Goal: Task Accomplishment & Management: Manage account settings

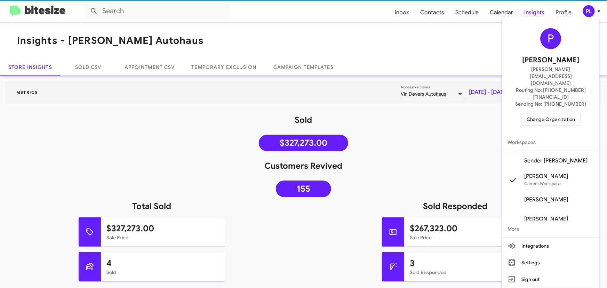
scroll to position [63, 0]
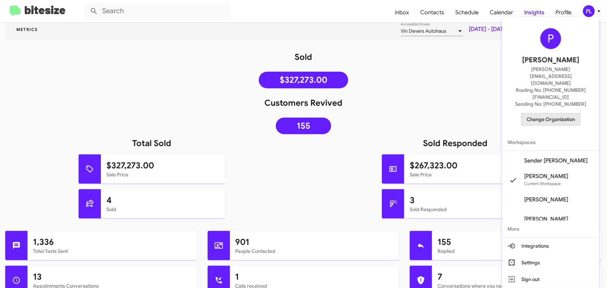
click at [559, 113] on span "Change Organization" at bounding box center [551, 119] width 48 height 12
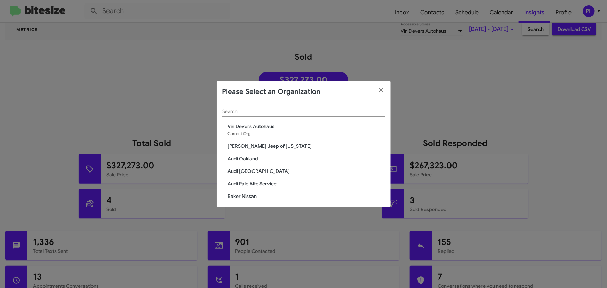
click at [305, 110] on input "Search" at bounding box center [303, 112] width 163 height 6
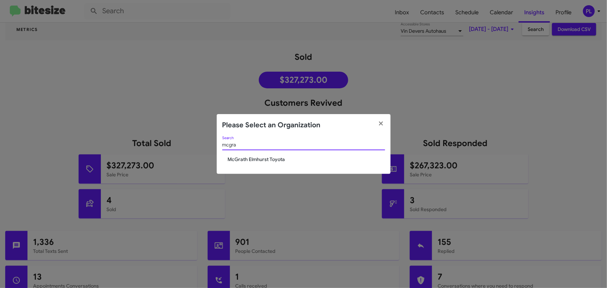
type input "mcgra"
click at [267, 161] on span "McGrath Elmhurst Toyota" at bounding box center [306, 159] width 157 height 7
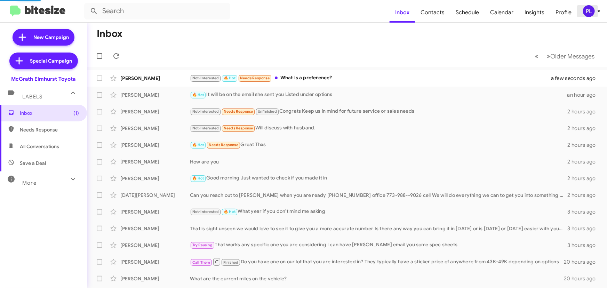
click at [599, 10] on icon at bounding box center [599, 11] width 8 height 8
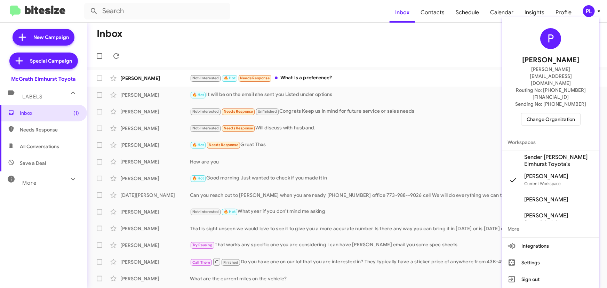
click at [550, 154] on span "Sender McGrath Elmhurst Toyota's" at bounding box center [559, 161] width 70 height 14
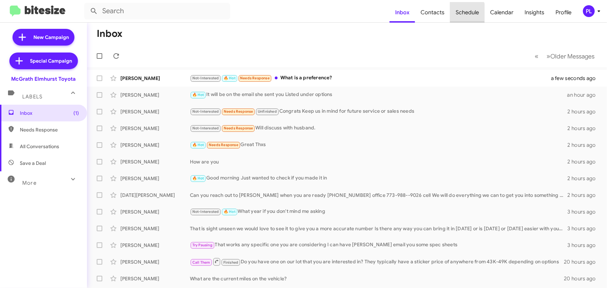
click at [465, 16] on span "Schedule" at bounding box center [467, 12] width 34 height 20
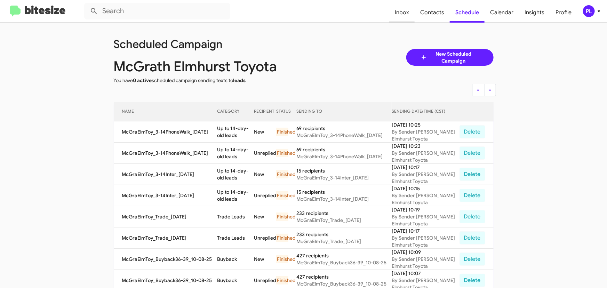
click at [406, 14] on span "Inbox" at bounding box center [401, 12] width 25 height 20
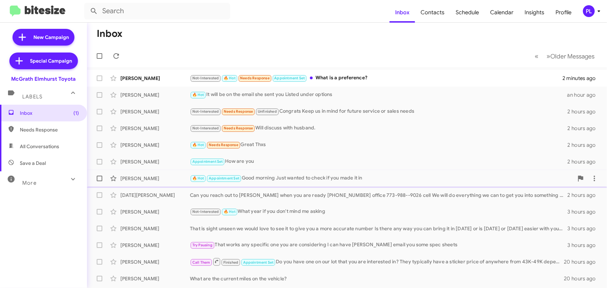
click at [282, 178] on div "🔥 Hot Appointment Set Good morning Just wanted to check if you made it in" at bounding box center [382, 178] width 384 height 8
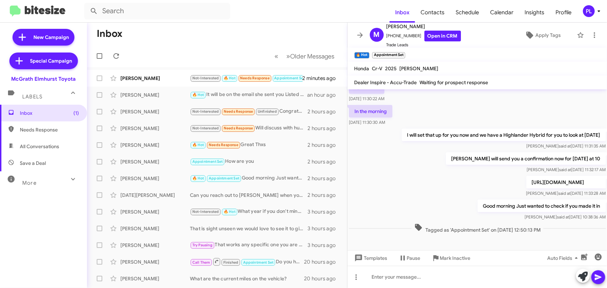
scroll to position [316, 0]
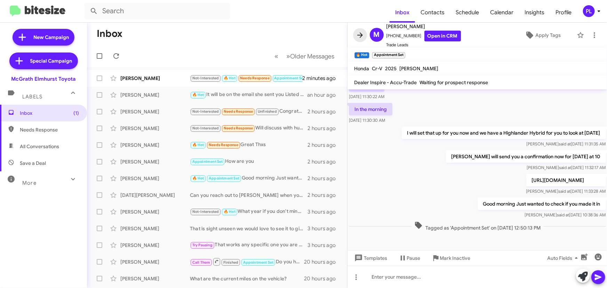
click at [360, 33] on icon at bounding box center [360, 34] width 6 height 5
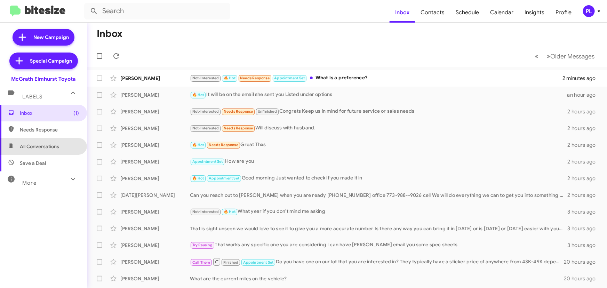
click at [51, 148] on span "All Conversations" at bounding box center [39, 146] width 39 height 7
type input "in:all-conversations"
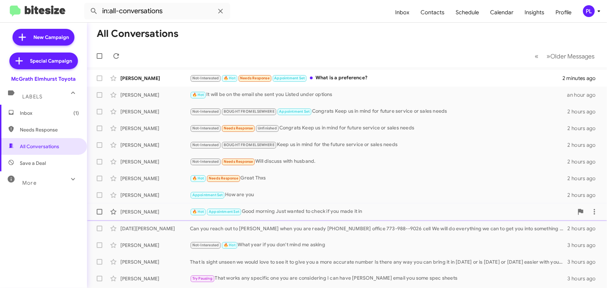
scroll to position [63, 0]
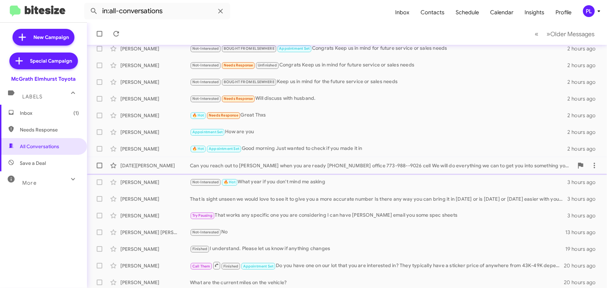
click at [362, 167] on div "Can you reach out to [PERSON_NAME] when you are ready [PHONE_NUMBER] office 773…" at bounding box center [382, 165] width 384 height 7
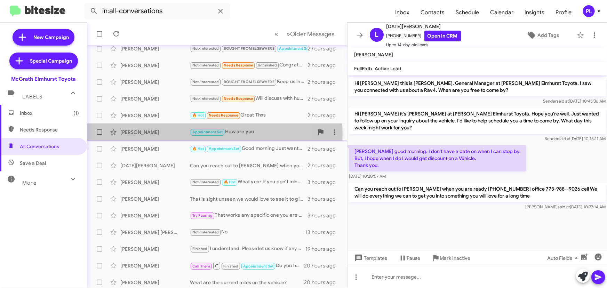
click at [151, 134] on div "[PERSON_NAME]" at bounding box center [155, 132] width 70 height 7
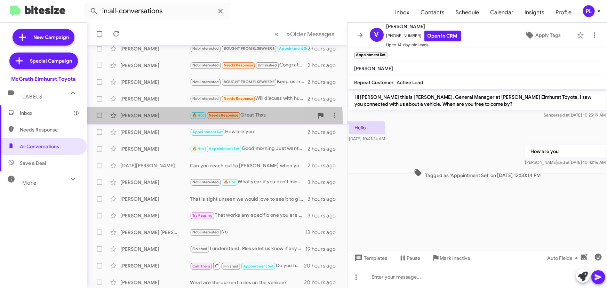
click at [147, 123] on span "Dawn Cmiel 🔥 Hot Needs Response Great Thxs 2 hours ago" at bounding box center [217, 115] width 260 height 17
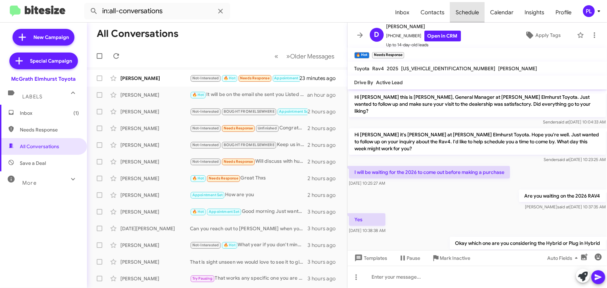
click at [474, 12] on span "Schedule" at bounding box center [467, 12] width 34 height 20
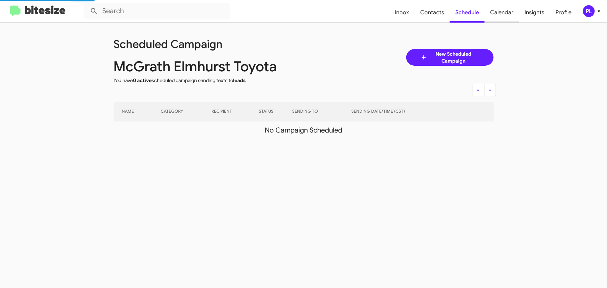
click at [508, 13] on span "Calendar" at bounding box center [502, 12] width 34 height 20
